Goal: Task Accomplishment & Management: Complete application form

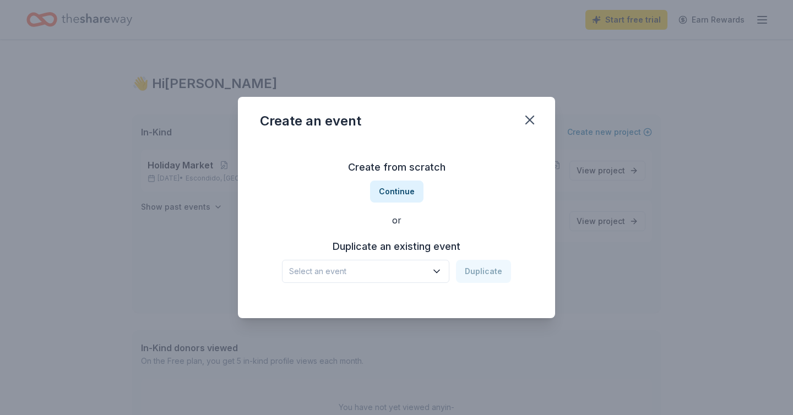
click at [398, 270] on span "Select an event" at bounding box center [358, 271] width 138 height 13
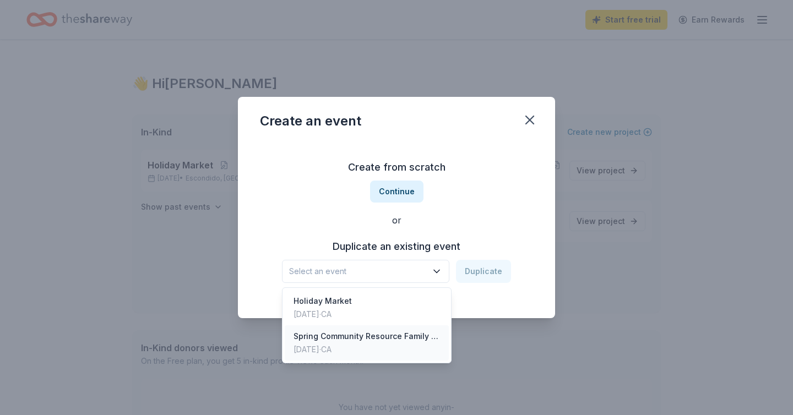
click at [317, 338] on div "Spring Community Resource Family Festival" at bounding box center [366, 336] width 146 height 13
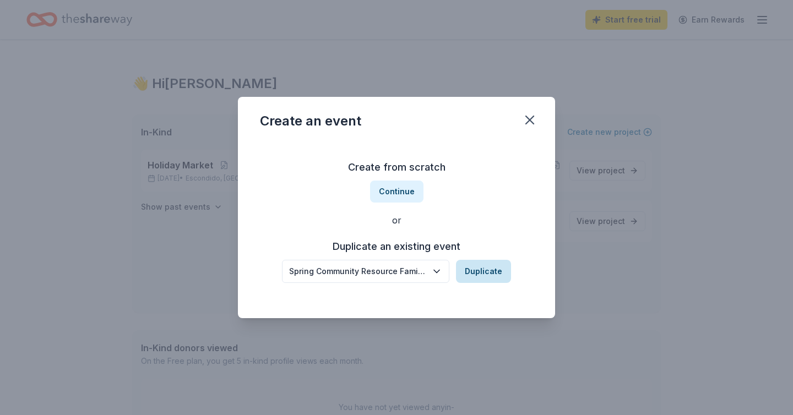
click at [498, 272] on button "Duplicate" at bounding box center [483, 271] width 55 height 23
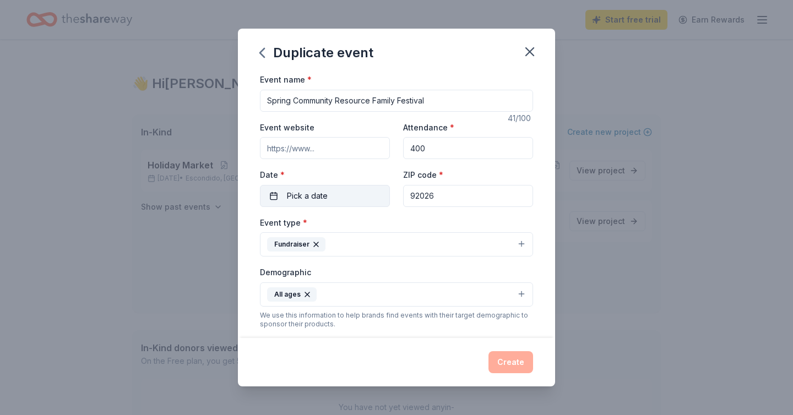
click at [336, 194] on button "Pick a date" at bounding box center [325, 196] width 130 height 22
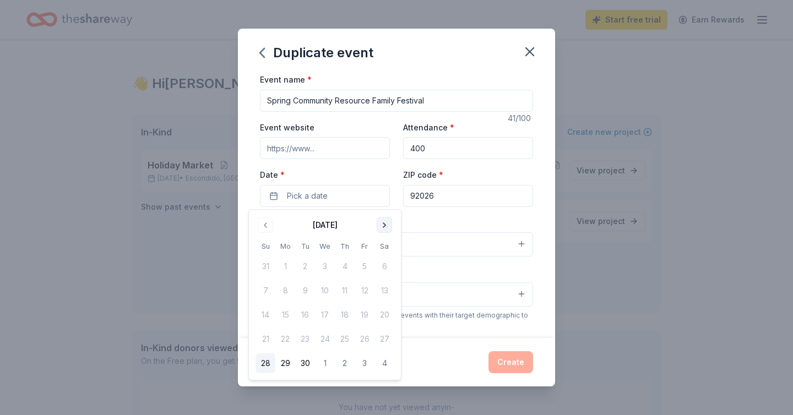
click at [382, 224] on button "Go to next month" at bounding box center [384, 224] width 15 height 15
click at [363, 290] on button "10" at bounding box center [365, 291] width 20 height 20
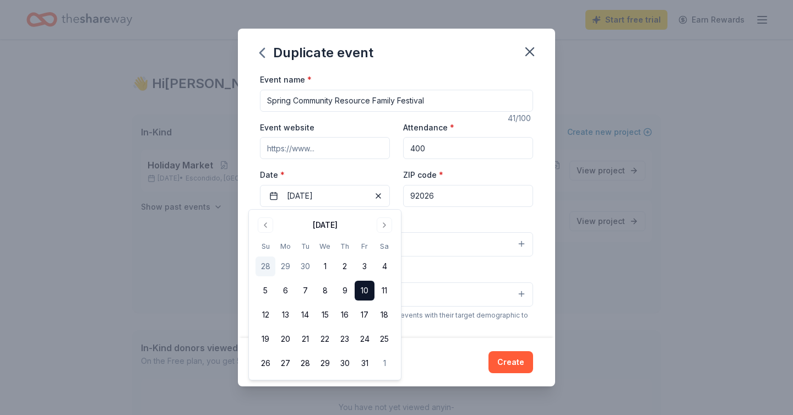
click at [474, 200] on input "92026" at bounding box center [468, 196] width 130 height 22
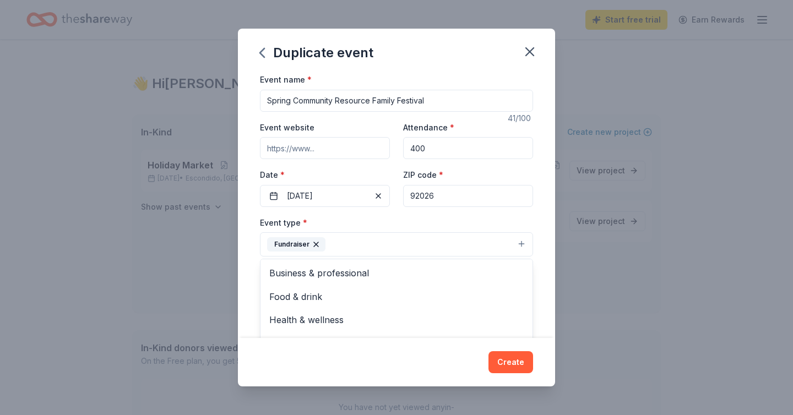
click at [317, 244] on icon "button" at bounding box center [316, 244] width 9 height 9
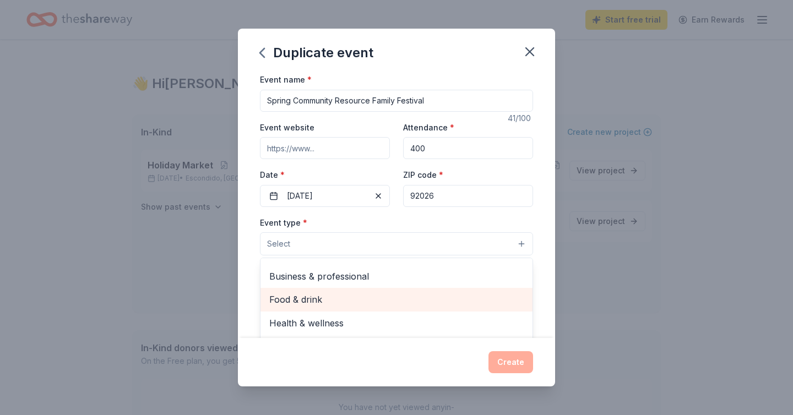
click at [308, 301] on span "Food & drink" at bounding box center [396, 299] width 254 height 14
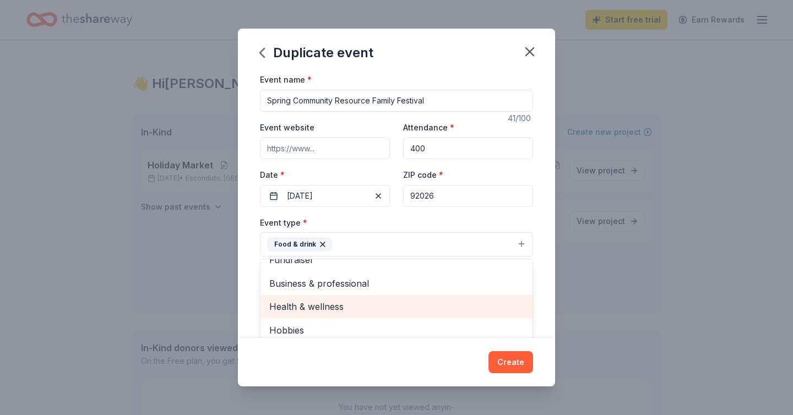
scroll to position [13, 0]
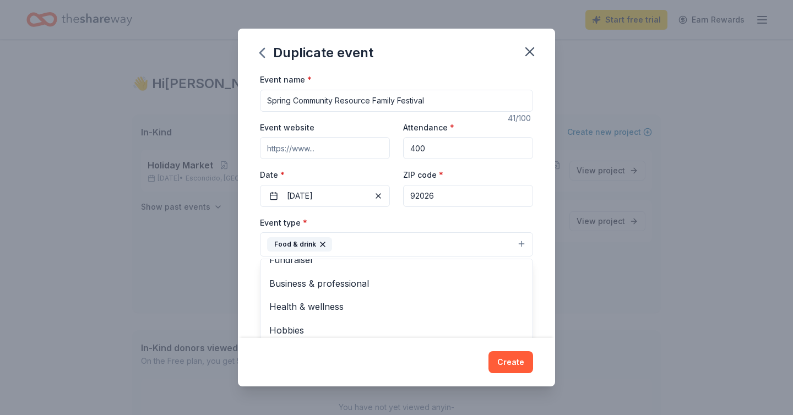
click at [249, 270] on div "Event name * Spring Community Resource Family Festival 41 /100 Event website At…" at bounding box center [396, 205] width 317 height 265
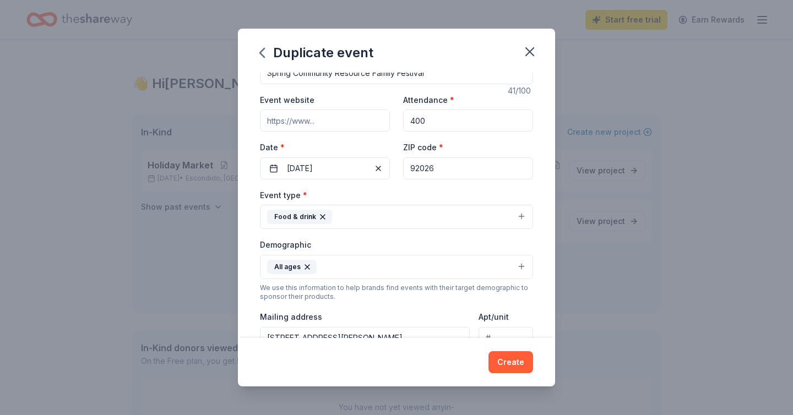
scroll to position [0, 0]
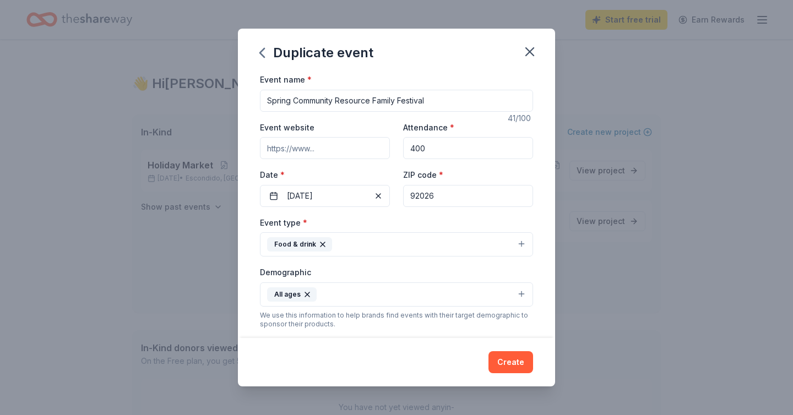
click at [347, 100] on input "Spring Community Resource Family Festival" at bounding box center [396, 101] width 273 height 22
type input "Rock Springs Trunk or Treat"
click at [509, 359] on button "Create" at bounding box center [510, 362] width 45 height 22
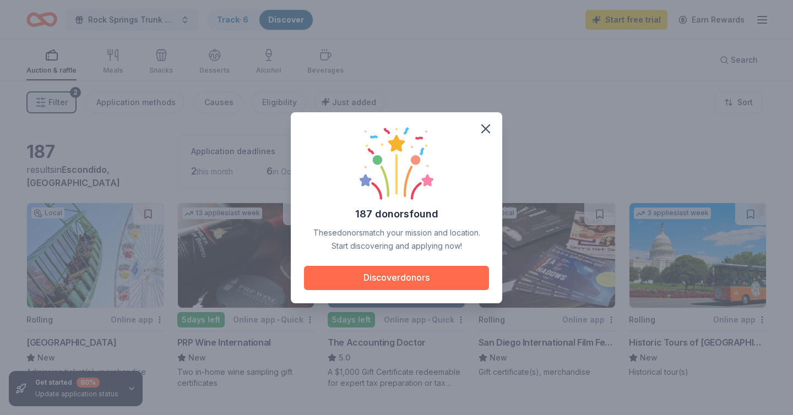
click at [390, 281] on button "Discover donors" at bounding box center [396, 278] width 185 height 24
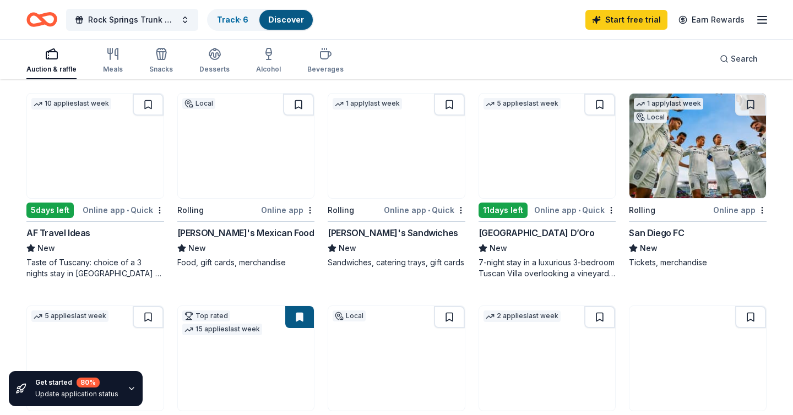
scroll to position [324, 0]
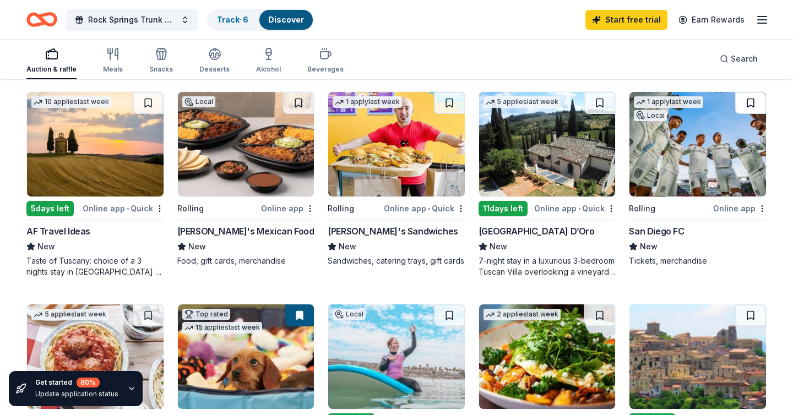
click at [750, 100] on button at bounding box center [750, 103] width 31 height 22
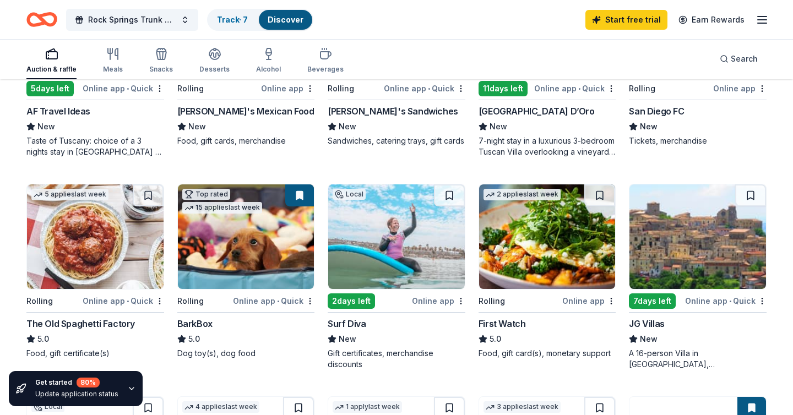
scroll to position [499, 0]
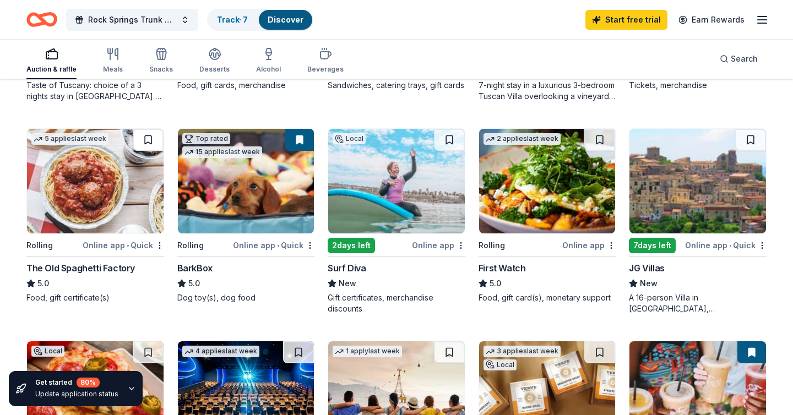
click at [149, 138] on button at bounding box center [148, 140] width 31 height 22
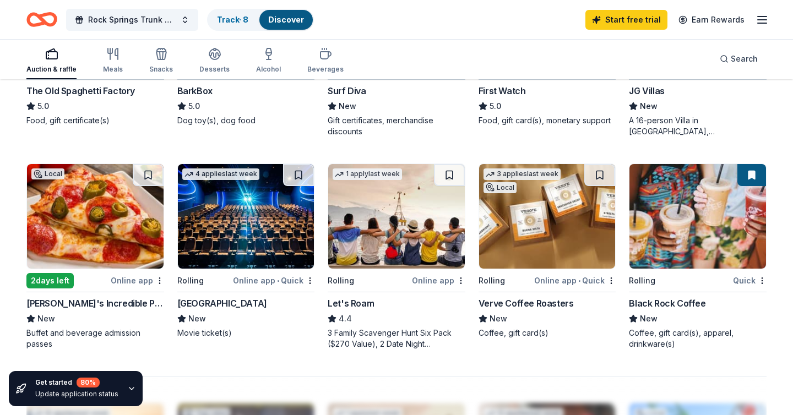
scroll to position [702, 0]
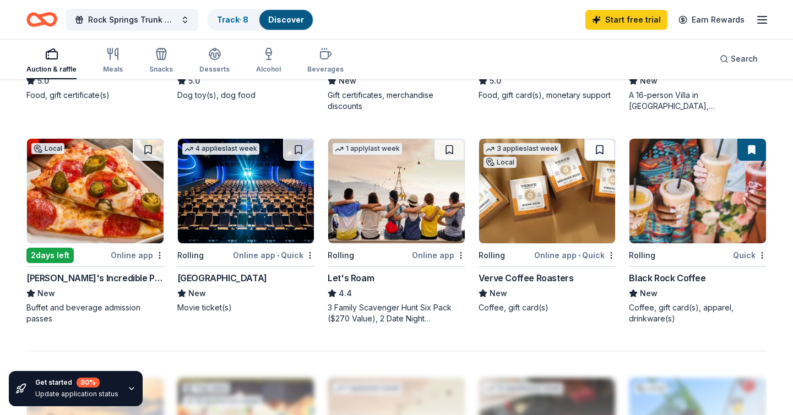
click at [600, 143] on button at bounding box center [599, 150] width 31 height 22
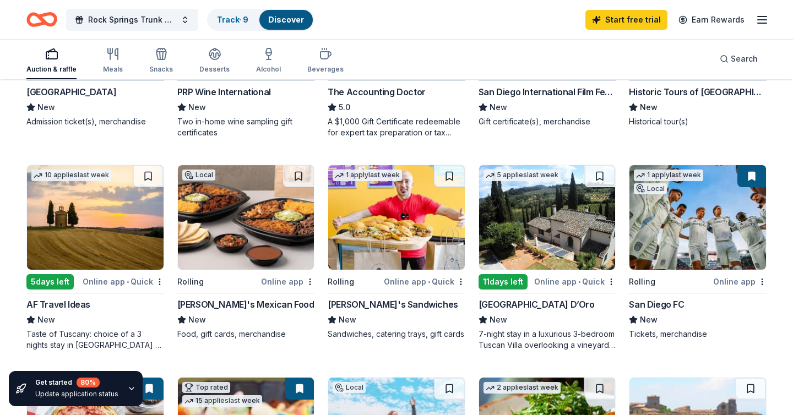
scroll to position [0, 0]
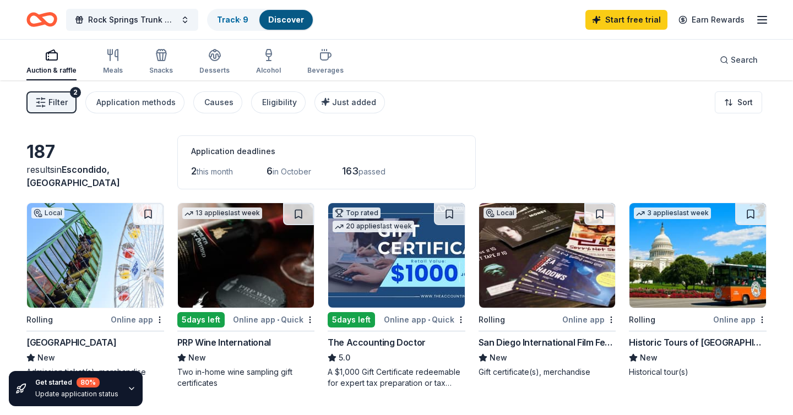
click at [284, 171] on span "in October" at bounding box center [291, 171] width 39 height 9
click at [739, 62] on span "Search" at bounding box center [743, 59] width 27 height 13
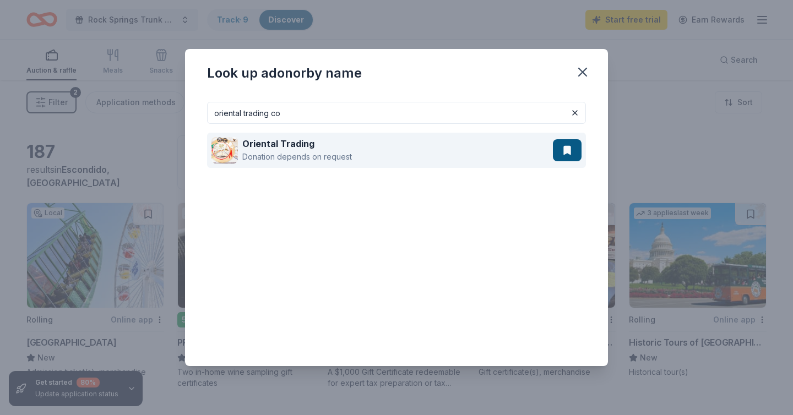
type input "oriental trading co"
click at [273, 141] on strong "Oriental Trading" at bounding box center [278, 143] width 72 height 11
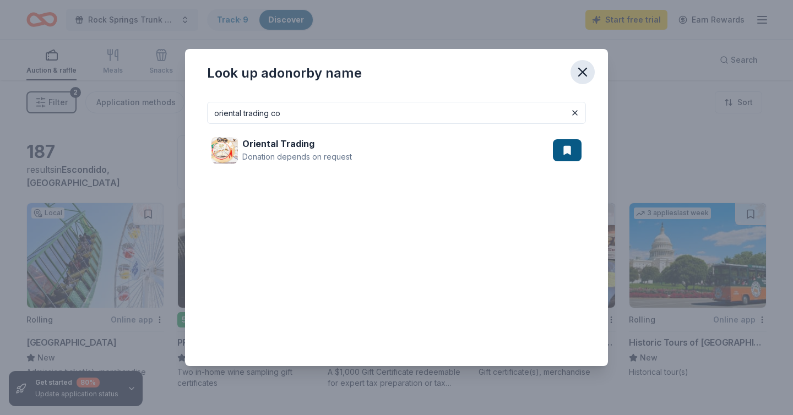
click at [581, 69] on icon "button" at bounding box center [582, 71] width 15 height 15
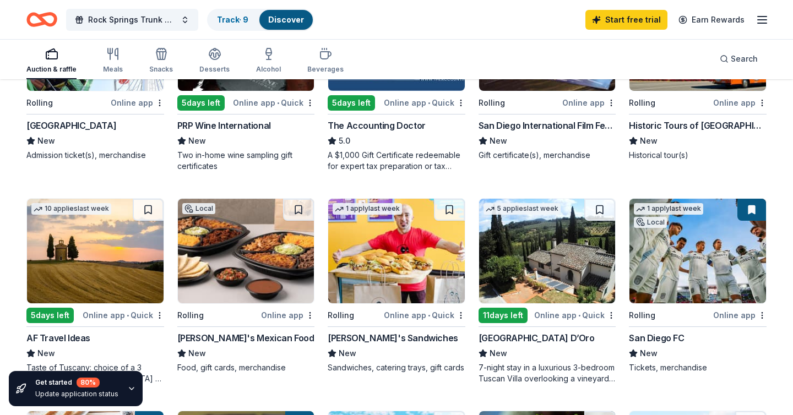
scroll to position [288, 0]
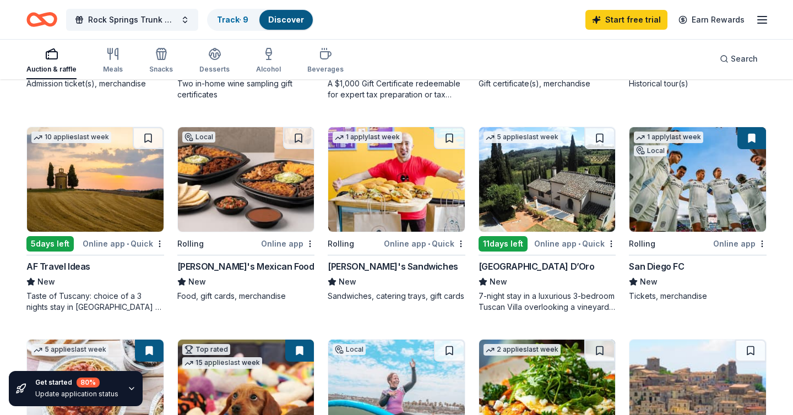
click at [694, 199] on img at bounding box center [697, 179] width 137 height 105
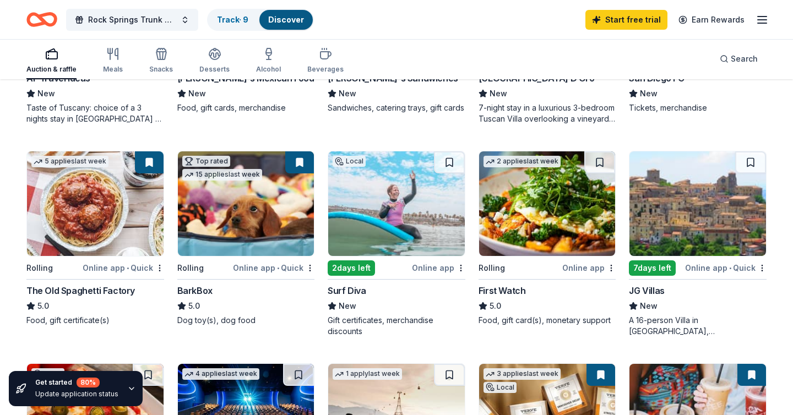
scroll to position [478, 0]
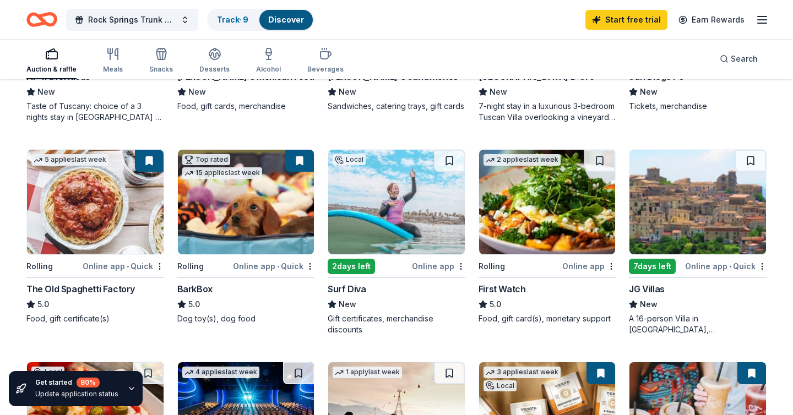
click at [255, 215] on img at bounding box center [246, 202] width 137 height 105
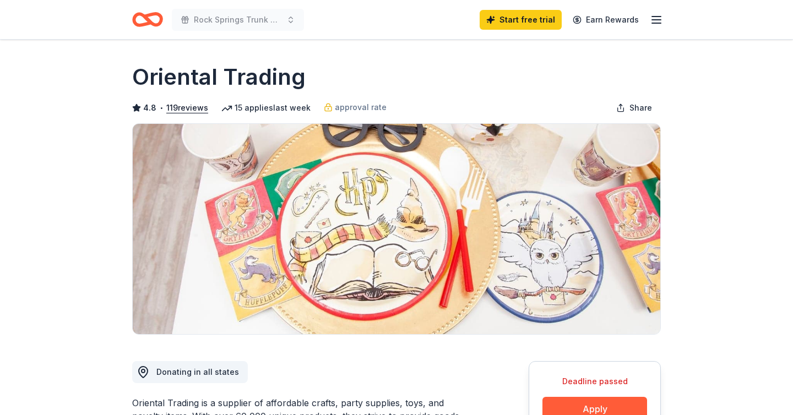
scroll to position [331, 0]
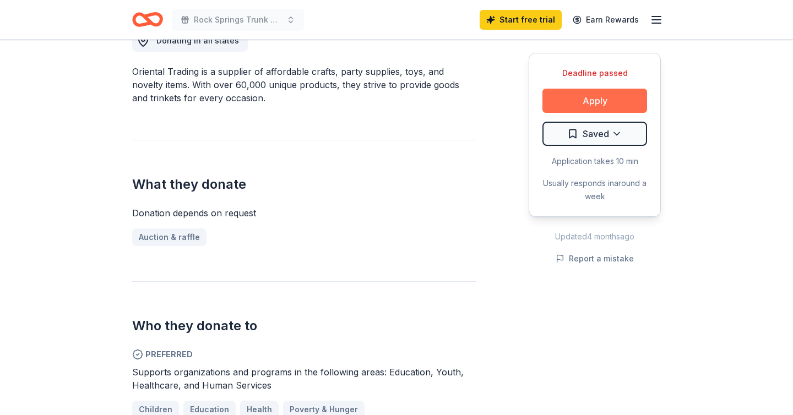
click at [591, 101] on button "Apply" at bounding box center [594, 101] width 105 height 24
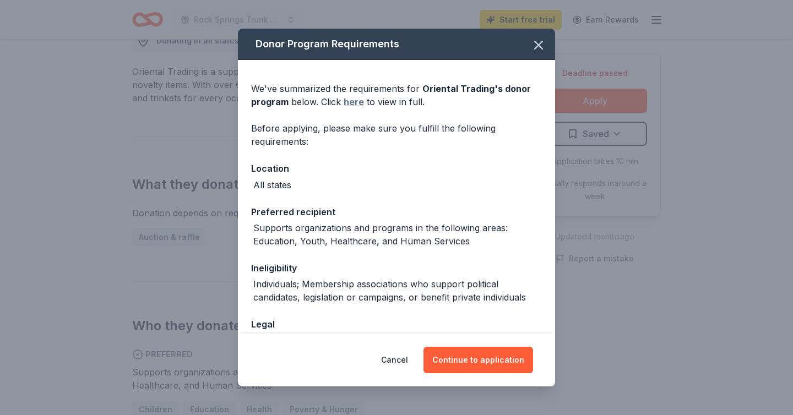
click at [356, 102] on link "here" at bounding box center [354, 101] width 20 height 13
click at [537, 45] on icon "button" at bounding box center [538, 44] width 15 height 15
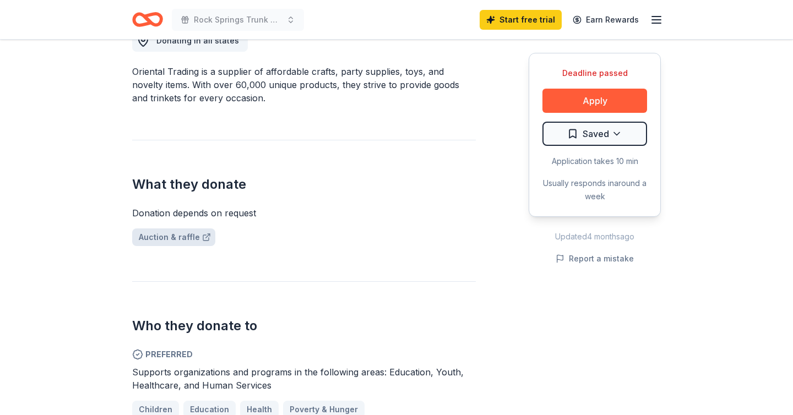
scroll to position [0, 0]
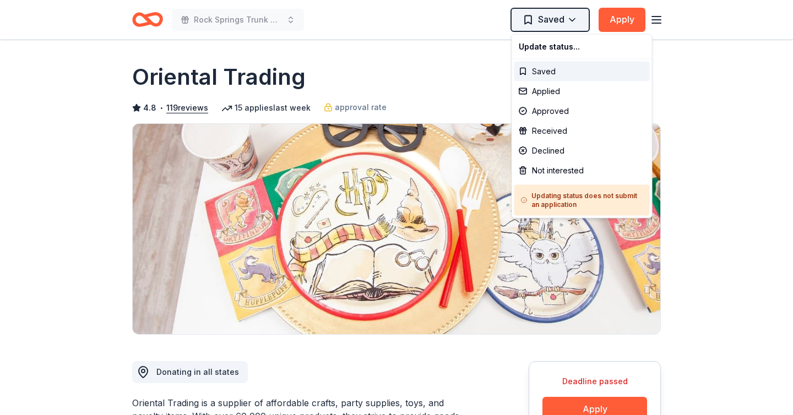
click at [536, 20] on html "Rock Springs Trunk or Treat Saved Apply Deadline passed Share Oriental Trading …" at bounding box center [396, 207] width 793 height 415
click at [413, 107] on html "Rock Springs Trunk or Treat Saved Apply Deadline passed Share Oriental Trading …" at bounding box center [396, 207] width 793 height 415
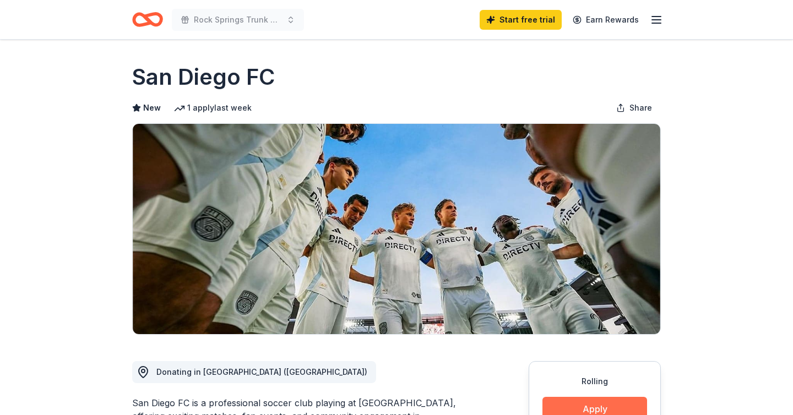
scroll to position [324, 0]
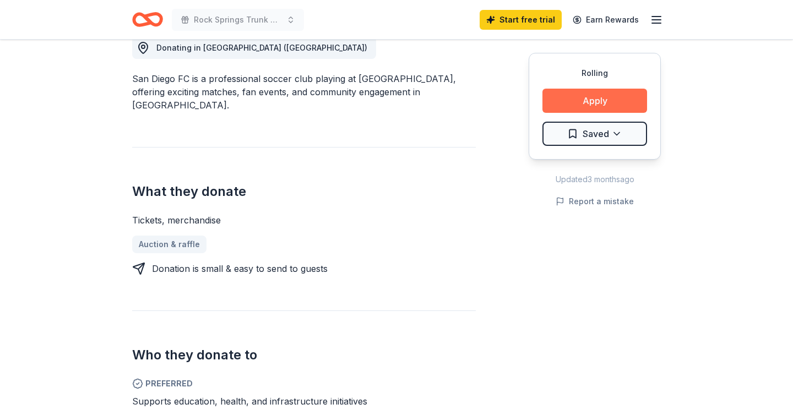
click at [595, 101] on button "Apply" at bounding box center [594, 101] width 105 height 24
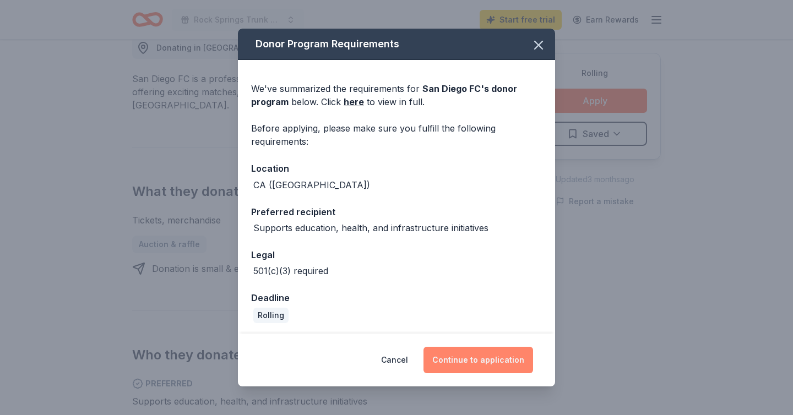
click at [492, 361] on button "Continue to application" at bounding box center [478, 360] width 110 height 26
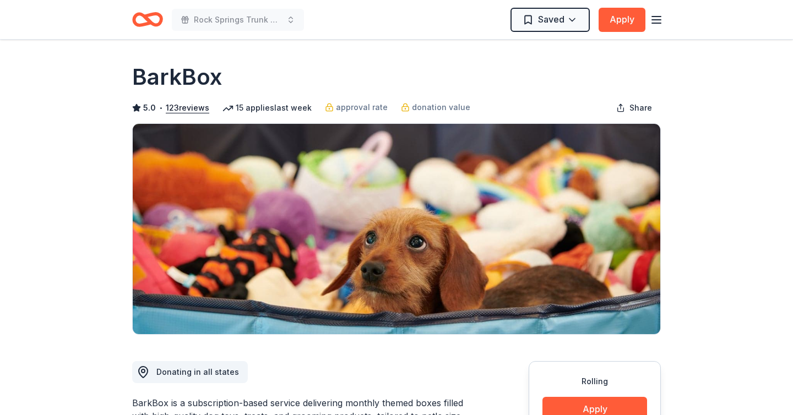
click at [142, 18] on icon "Home" at bounding box center [147, 20] width 31 height 26
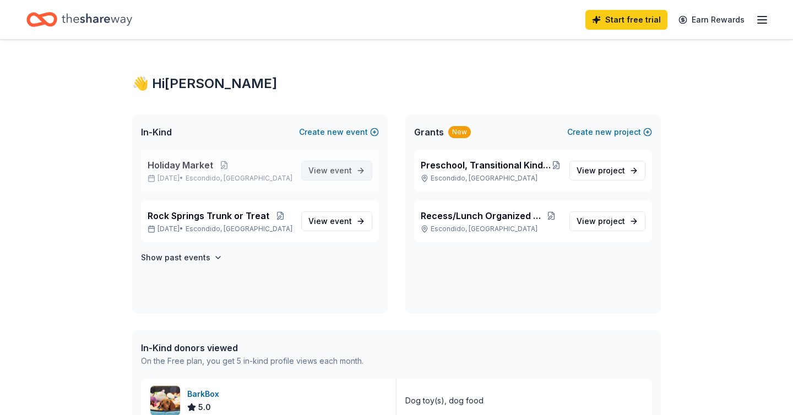
click at [332, 171] on span "event" at bounding box center [341, 170] width 22 height 9
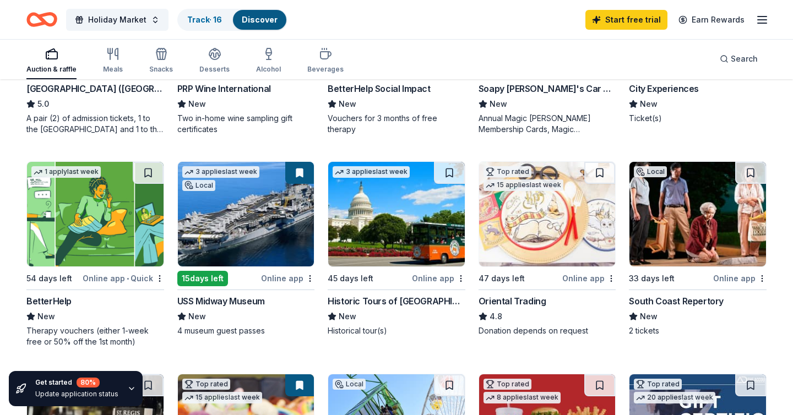
scroll to position [255, 0]
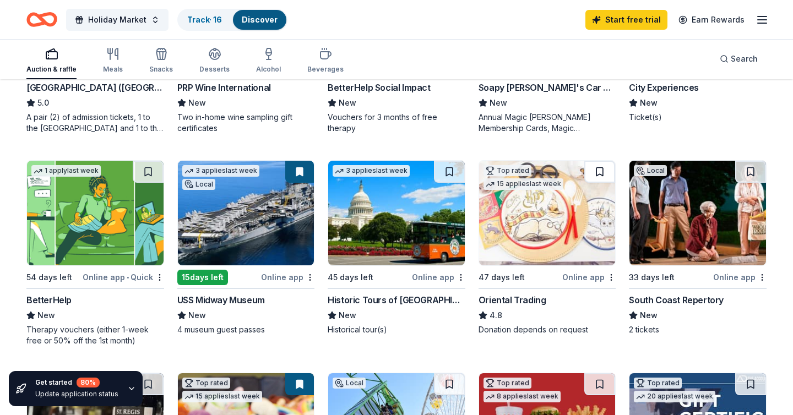
click at [596, 173] on button at bounding box center [599, 172] width 31 height 22
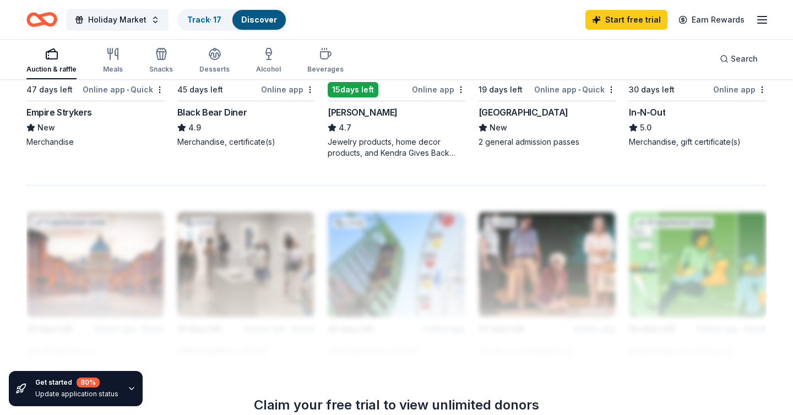
scroll to position [738, 0]
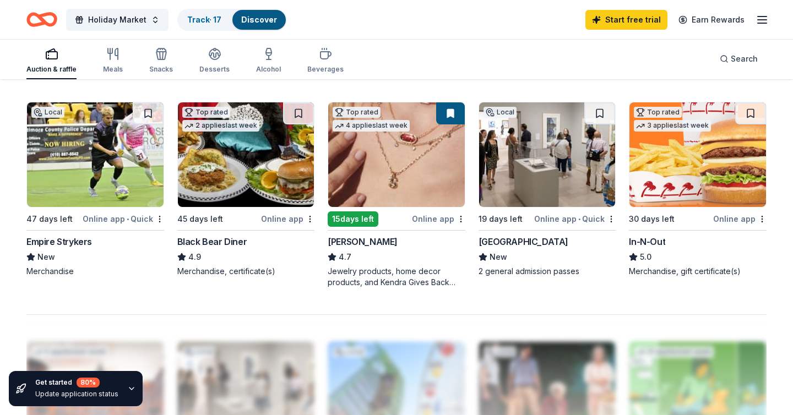
click at [707, 162] on img at bounding box center [697, 154] width 137 height 105
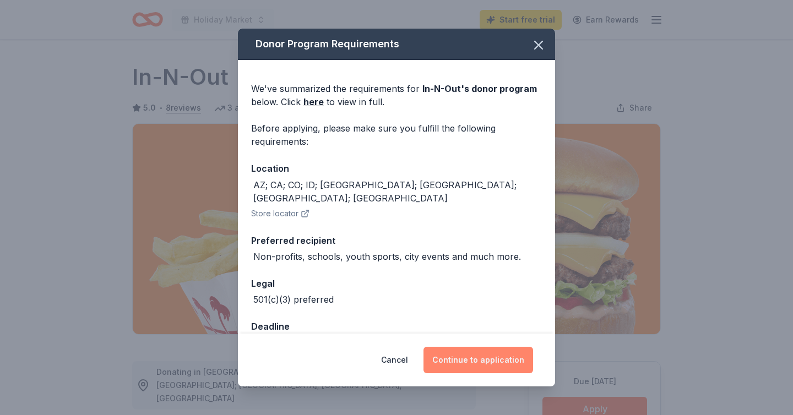
scroll to position [207, 0]
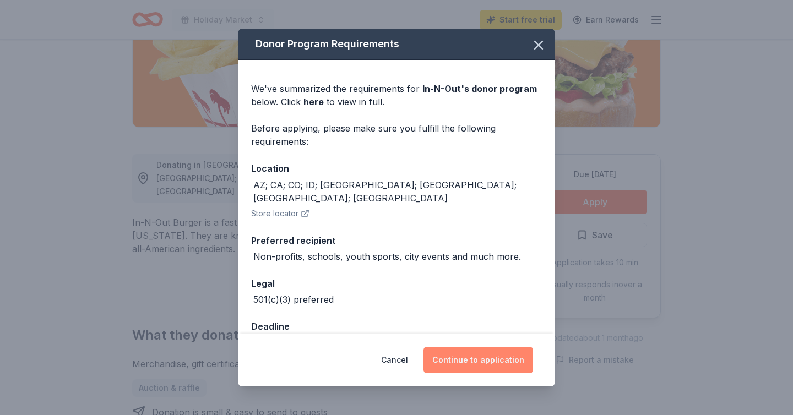
click at [475, 362] on button "Continue to application" at bounding box center [478, 360] width 110 height 26
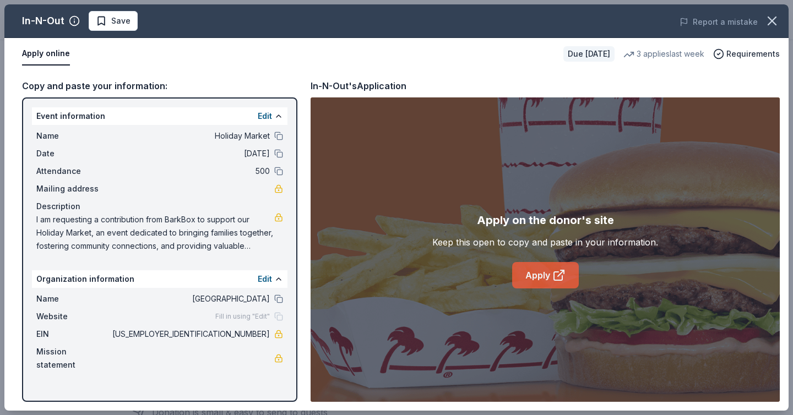
click at [535, 275] on link "Apply" at bounding box center [545, 275] width 67 height 26
